Goal: Navigation & Orientation: Understand site structure

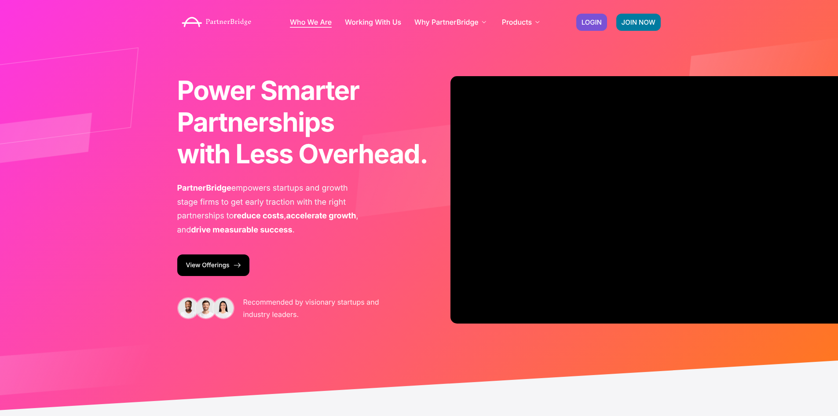
click at [326, 26] on link "Who We Are" at bounding box center [311, 21] width 42 height 7
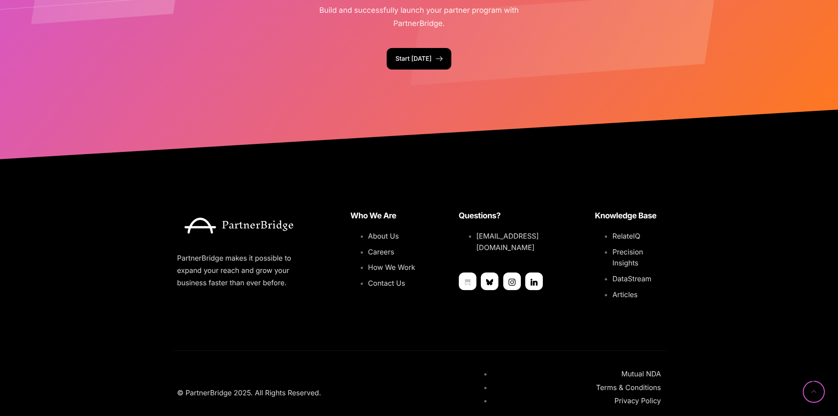
scroll to position [2200, 0]
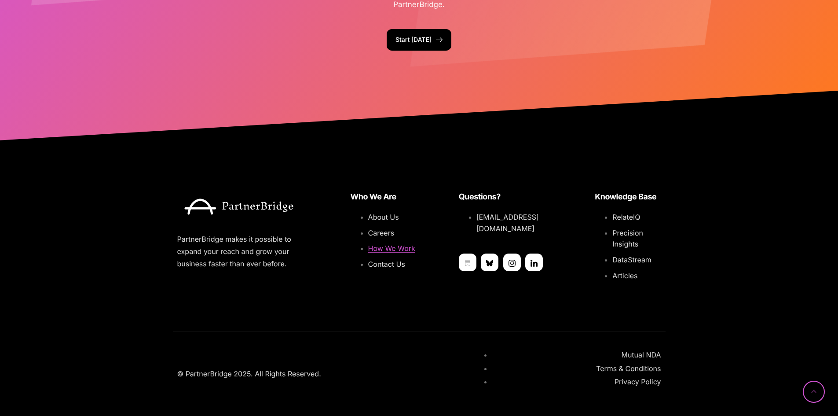
click at [387, 247] on span "How We Work" at bounding box center [391, 248] width 47 height 9
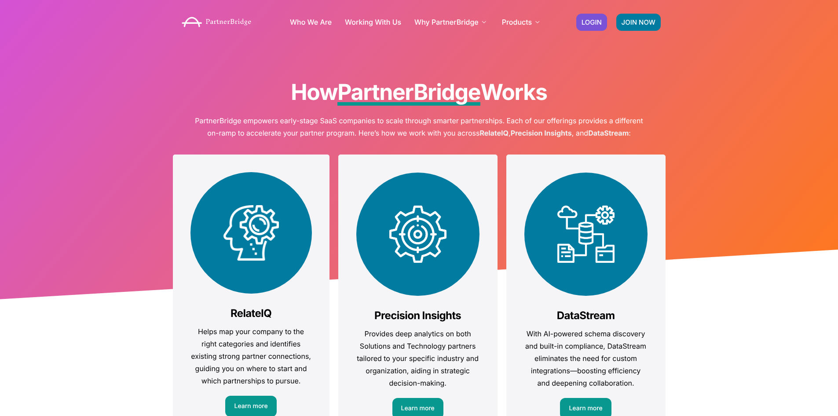
click at [230, 21] on img at bounding box center [216, 21] width 79 height 19
